Goal: Book appointment/travel/reservation

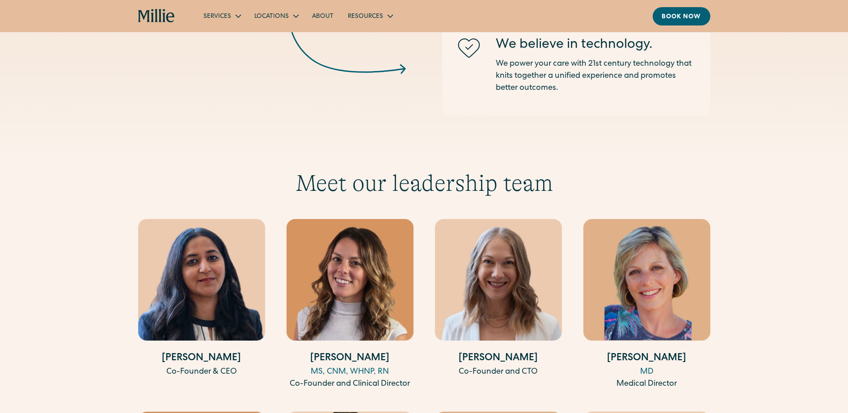
scroll to position [1653, 0]
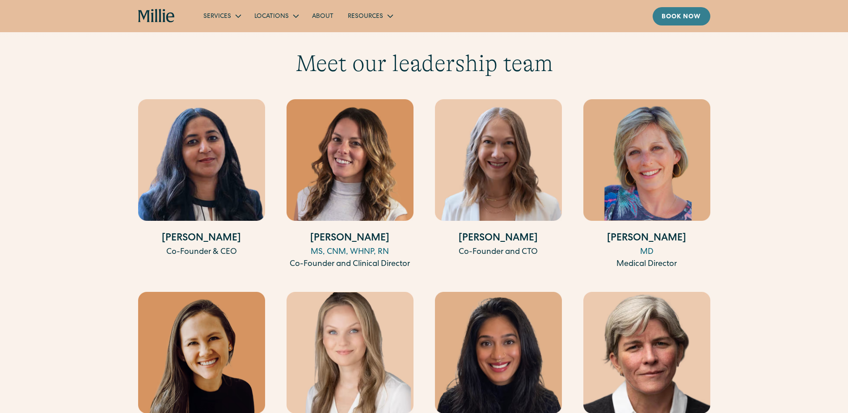
click at [678, 21] on div "Book now" at bounding box center [681, 17] width 40 height 9
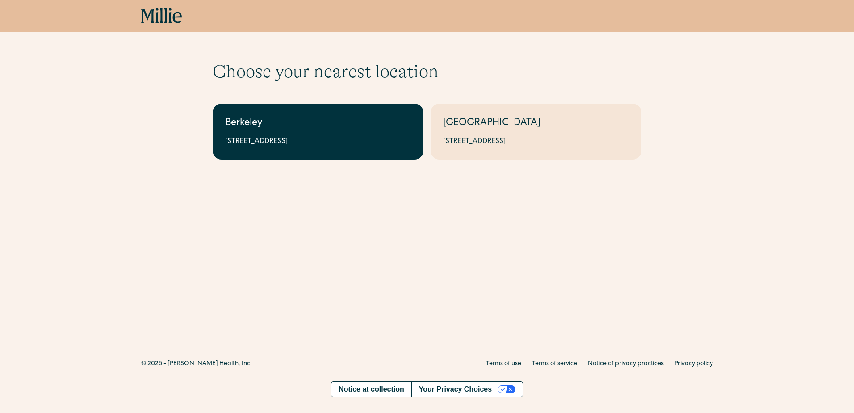
click at [343, 140] on div "2999 Regent St, Suite 524, Berkeley, CA 94705" at bounding box center [318, 141] width 186 height 11
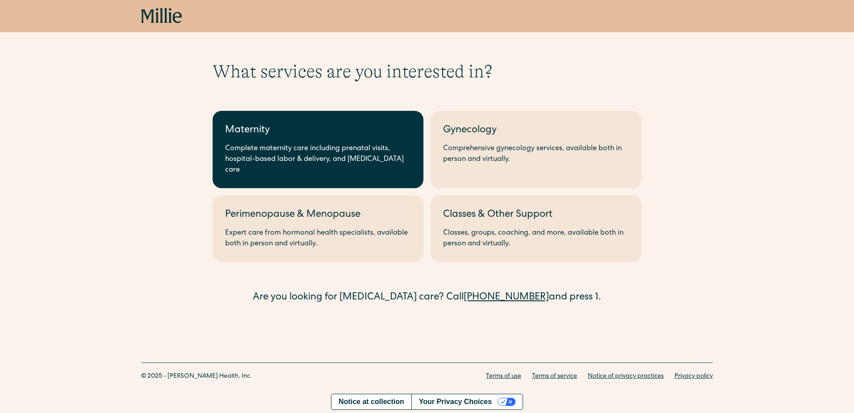
click at [294, 147] on div "Complete maternity care including prenatal visits, hospital-based labor & deliv…" at bounding box center [318, 159] width 186 height 32
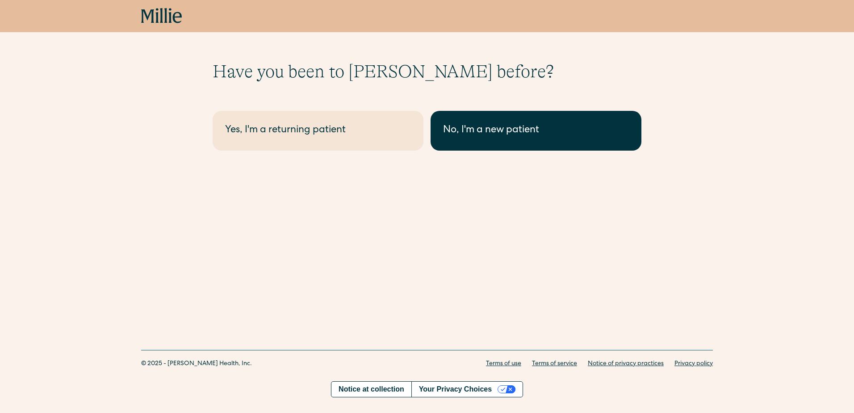
click at [525, 147] on link "No, I'm a new patient" at bounding box center [536, 131] width 211 height 40
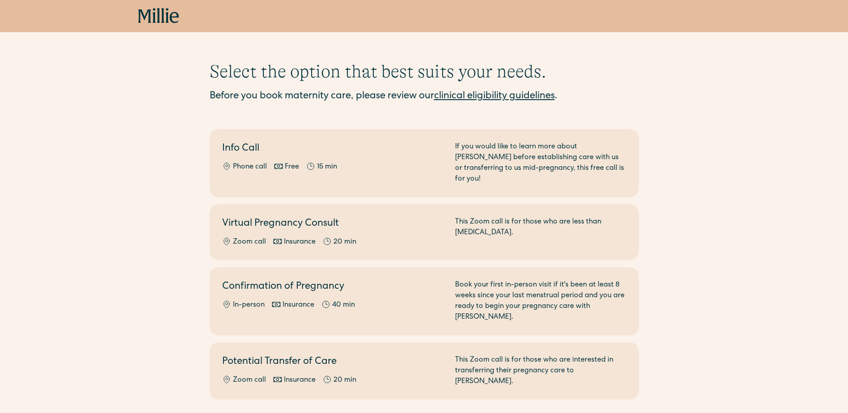
click at [501, 97] on link "clinical eligibility guidelines" at bounding box center [494, 97] width 121 height 10
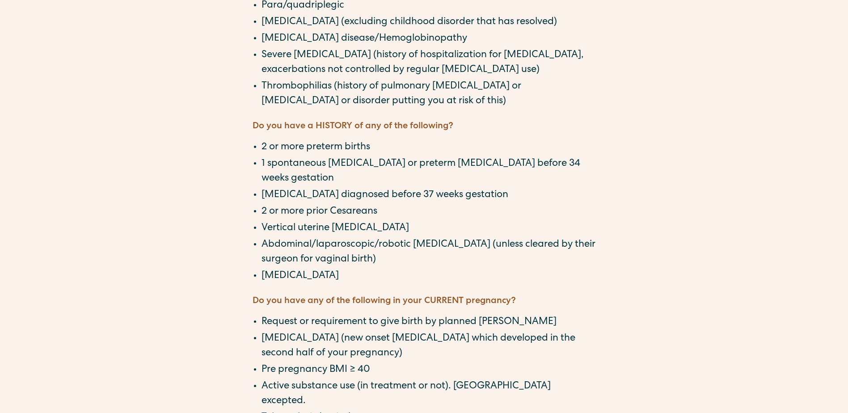
scroll to position [760, 0]
